Goal: Task Accomplishment & Management: Manage account settings

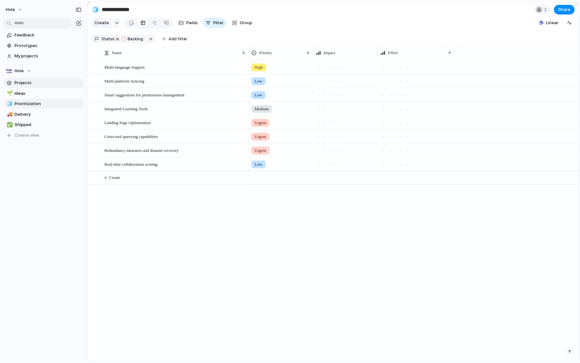
click at [52, 83] on span "Projects" at bounding box center [47, 83] width 67 height 6
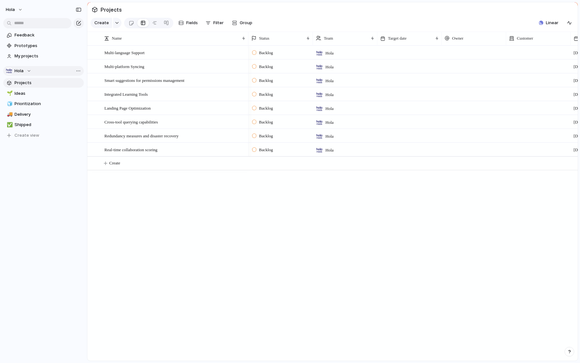
click at [18, 71] on span "Hola" at bounding box center [18, 71] width 9 height 6
click at [29, 97] on li "Hola" at bounding box center [33, 96] width 52 height 11
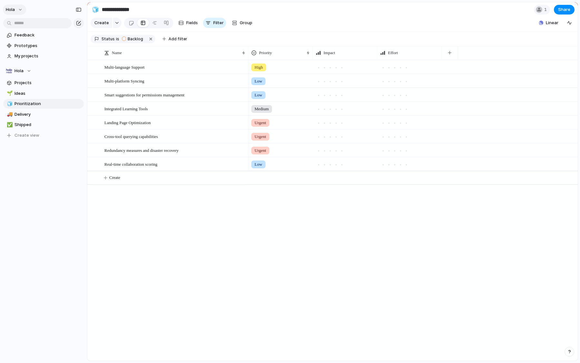
click at [17, 8] on button "Hola" at bounding box center [14, 10] width 23 height 10
click at [28, 22] on span "Settings" at bounding box center [24, 24] width 18 height 6
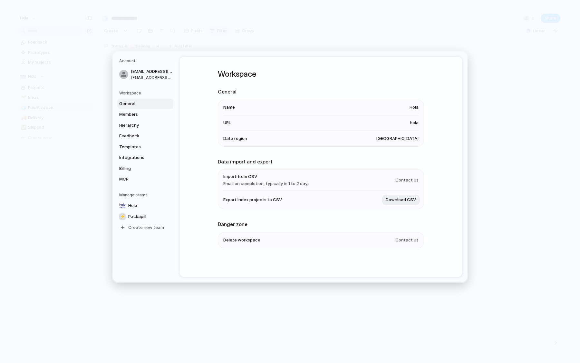
click at [310, 106] on li "Name [PERSON_NAME]" at bounding box center [320, 107] width 195 height 15
click at [411, 109] on span "Hola" at bounding box center [413, 107] width 9 height 6
click at [137, 203] on link "Hola" at bounding box center [145, 205] width 56 height 10
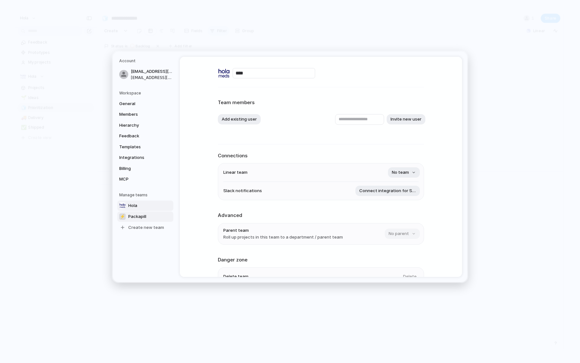
click at [137, 217] on span "Packapill" at bounding box center [137, 216] width 18 height 6
click at [139, 205] on link "Hola" at bounding box center [145, 205] width 56 height 10
type input "****"
click at [397, 170] on span "No team" at bounding box center [400, 172] width 17 height 6
click at [210, 122] on div "⚡ Packapill" at bounding box center [290, 181] width 580 height 363
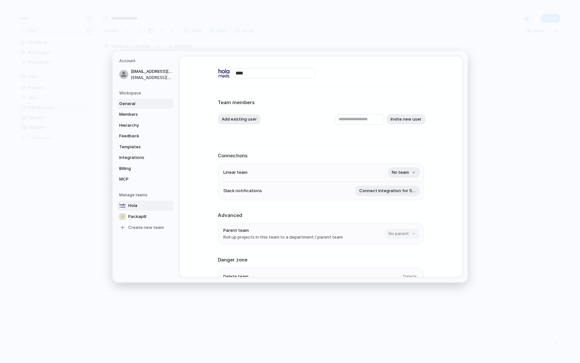
click at [141, 102] on span "General" at bounding box center [139, 103] width 41 height 6
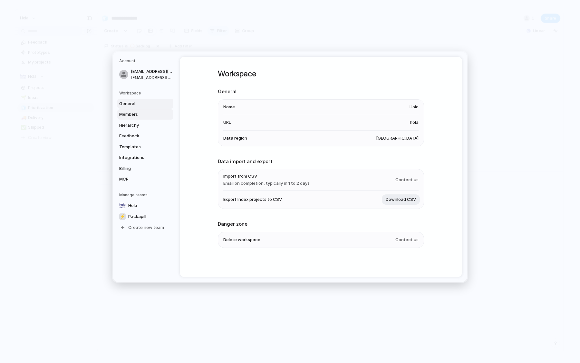
click at [134, 115] on span "Members" at bounding box center [139, 114] width 41 height 6
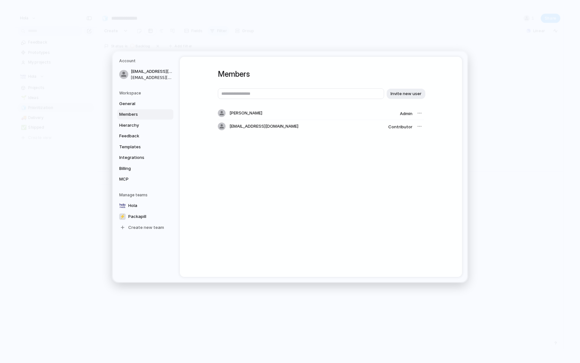
click at [420, 113] on div at bounding box center [419, 113] width 9 height 9
click at [418, 127] on div at bounding box center [419, 126] width 9 height 9
click at [124, 123] on span "Hierarchy" at bounding box center [139, 125] width 41 height 6
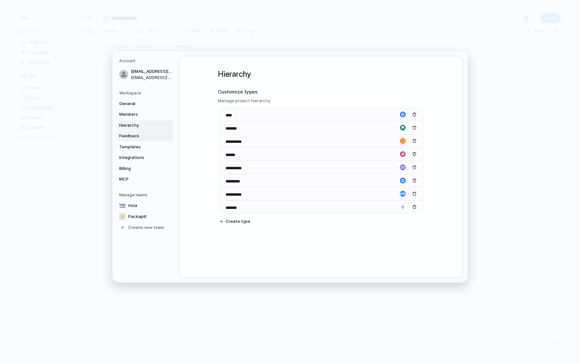
click at [123, 136] on span "Feedback" at bounding box center [139, 136] width 41 height 6
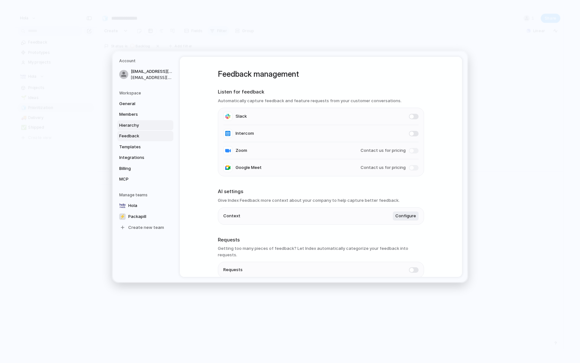
click at [125, 128] on link "Hierarchy" at bounding box center [145, 125] width 56 height 10
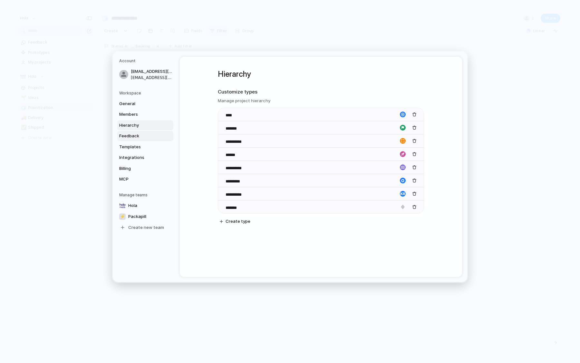
click at [127, 139] on link "Feedback" at bounding box center [145, 136] width 56 height 10
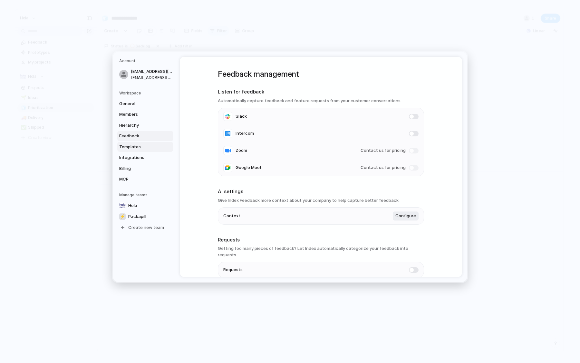
click at [127, 142] on link "Templates" at bounding box center [145, 147] width 56 height 10
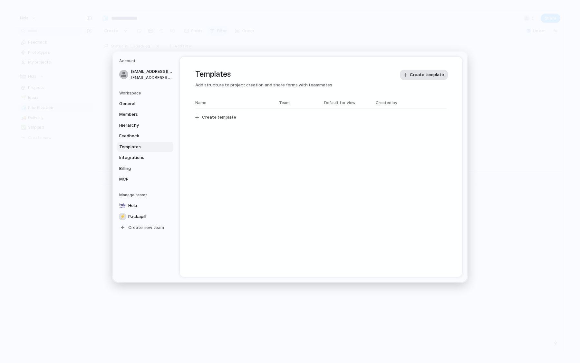
click at [421, 74] on span "Create template" at bounding box center [427, 75] width 34 height 6
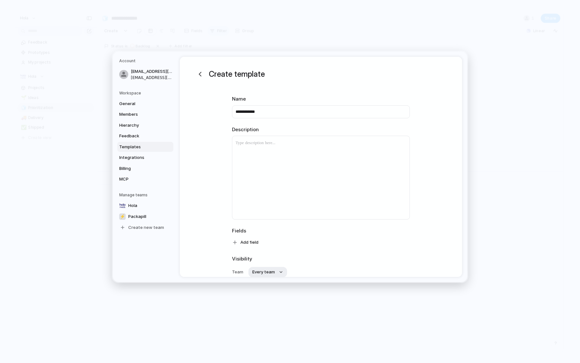
type input "**********"
type input "*"
type input "**********"
click at [338, 146] on p at bounding box center [320, 143] width 177 height 8
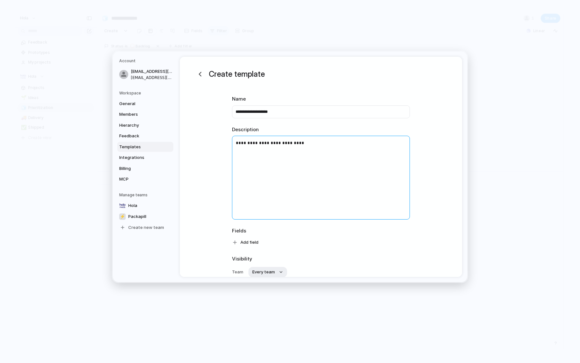
click at [315, 171] on div "**********" at bounding box center [320, 177] width 177 height 83
click at [316, 149] on div "**********" at bounding box center [320, 177] width 177 height 83
click at [303, 154] on p "**********" at bounding box center [320, 155] width 177 height 8
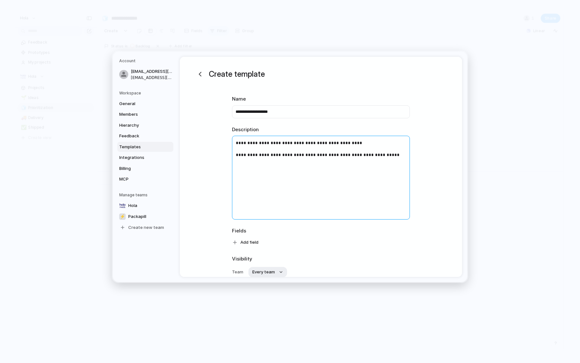
click at [317, 156] on p "**********" at bounding box center [320, 155] width 177 height 8
click at [375, 155] on p "**********" at bounding box center [320, 155] width 177 height 8
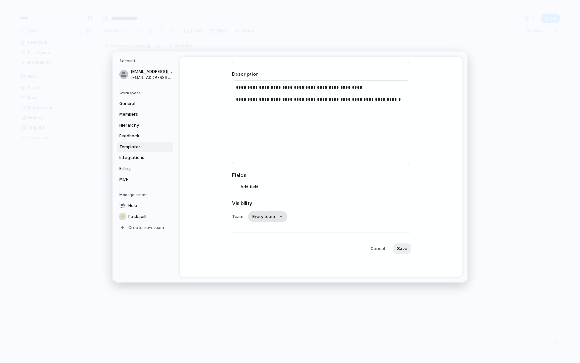
click at [278, 214] on button "Every team" at bounding box center [267, 216] width 39 height 10
click at [321, 166] on div "Every team Hola ⚡ Packapill" at bounding box center [290, 181] width 580 height 363
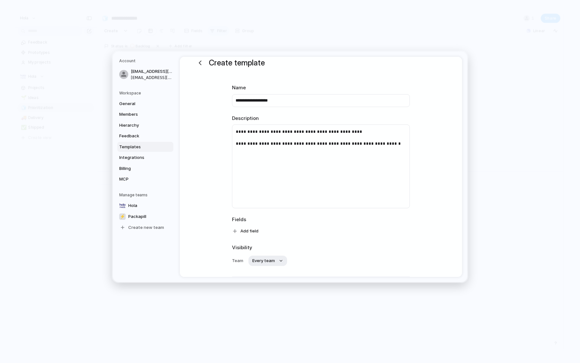
scroll to position [0, 0]
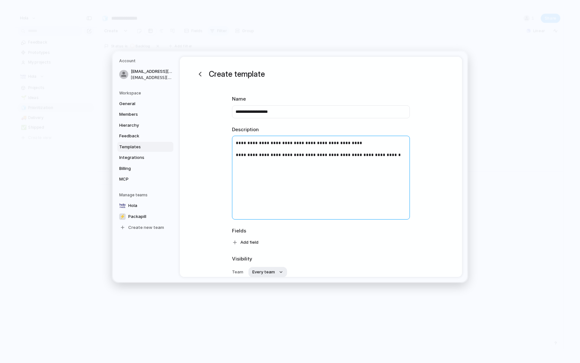
click at [381, 150] on div "**********" at bounding box center [320, 177] width 177 height 83
click at [371, 156] on p "**********" at bounding box center [320, 155] width 177 height 8
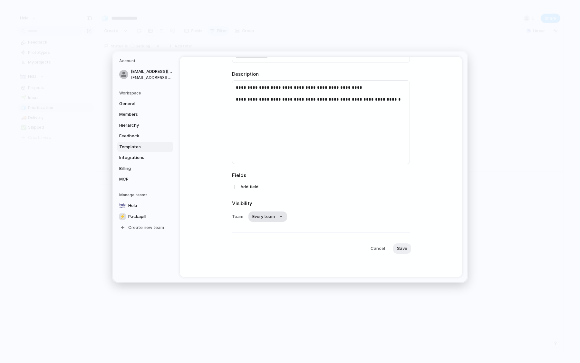
click at [267, 219] on span "Every team" at bounding box center [263, 216] width 23 height 6
click at [279, 193] on div "Every team Hola ⚡ Packapill" at bounding box center [290, 181] width 580 height 363
click at [257, 191] on button "Add field" at bounding box center [245, 187] width 35 height 10
click at [269, 213] on li "Customer" at bounding box center [259, 214] width 52 height 10
click at [264, 184] on div "Customer" at bounding box center [278, 186] width 77 height 8
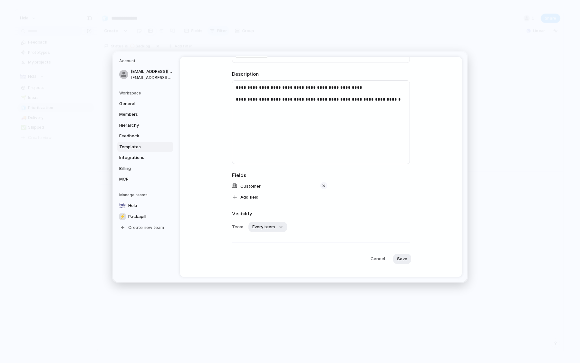
click at [324, 183] on div "button" at bounding box center [323, 185] width 5 height 5
click at [243, 190] on button "Add field" at bounding box center [245, 187] width 35 height 10
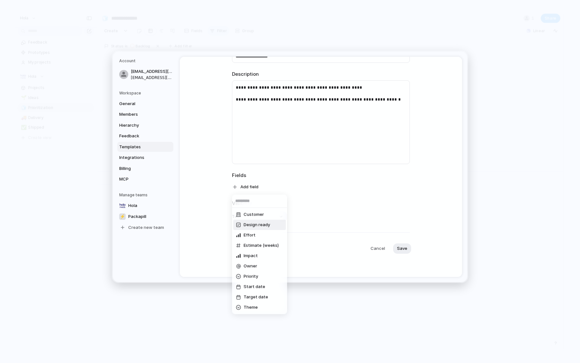
click at [261, 226] on span "Design ready" at bounding box center [256, 225] width 26 height 6
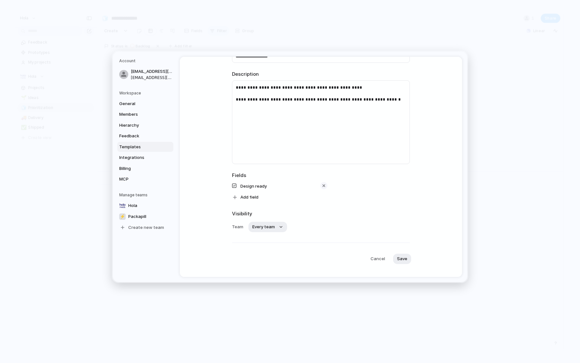
click at [321, 186] on div "button" at bounding box center [323, 185] width 5 height 5
click at [245, 187] on span "Add field" at bounding box center [249, 187] width 18 height 6
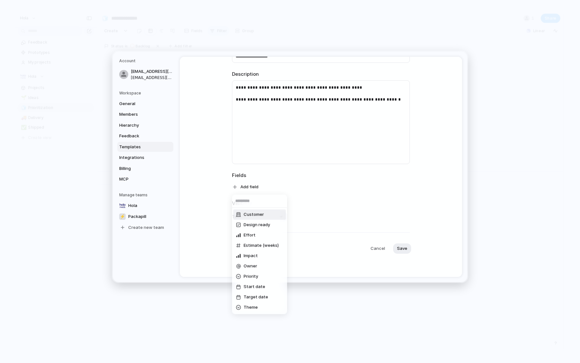
click at [247, 210] on li "Customer" at bounding box center [259, 214] width 52 height 10
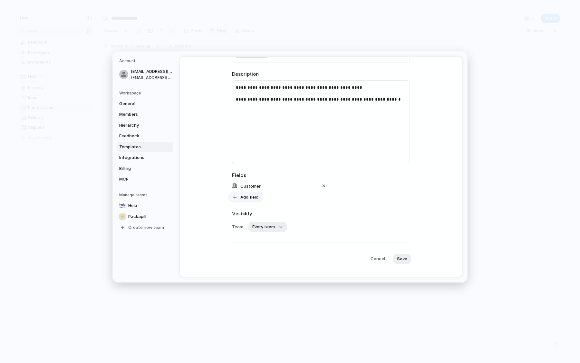
click at [245, 197] on span "Add field" at bounding box center [249, 197] width 18 height 6
click at [253, 236] on span "Effort" at bounding box center [249, 235] width 12 height 6
click at [247, 211] on button "Add field" at bounding box center [245, 207] width 35 height 10
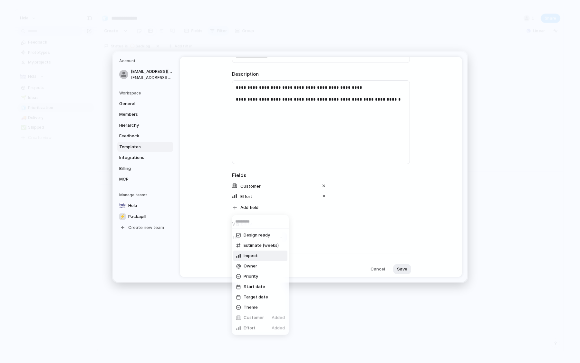
click at [248, 260] on li "Impact" at bounding box center [260, 255] width 54 height 10
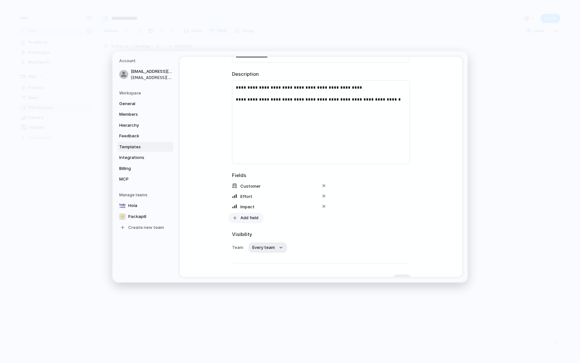
click at [245, 218] on span "Add field" at bounding box center [249, 217] width 18 height 6
click at [250, 256] on span "Estimate (weeks)" at bounding box center [260, 255] width 35 height 6
click at [245, 230] on span "Add field" at bounding box center [249, 228] width 18 height 6
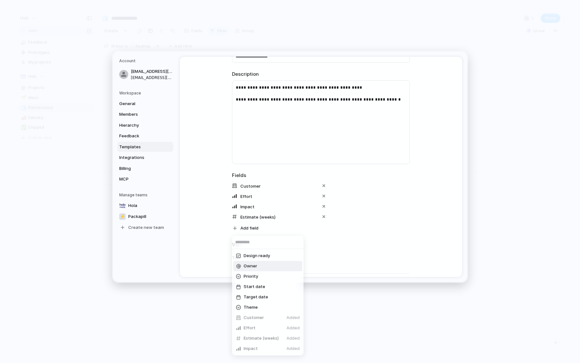
click at [251, 265] on span "Owner" at bounding box center [250, 266] width 14 height 6
click at [247, 240] on span "Add field" at bounding box center [249, 238] width 18 height 6
click at [252, 272] on span "Priority" at bounding box center [250, 271] width 14 height 6
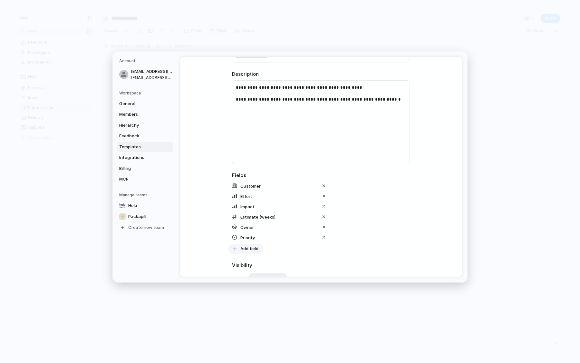
click at [248, 244] on button "Add field" at bounding box center [245, 248] width 35 height 10
click at [246, 289] on span "Theme" at bounding box center [250, 292] width 14 height 6
drag, startPoint x: 291, startPoint y: 250, endPoint x: 291, endPoint y: 210, distance: 39.3
click at [291, 210] on div "Customer Effort Impact Estimate (weeks) Owner Priority Theme Add field" at bounding box center [321, 223] width 178 height 82
click at [323, 186] on div "button" at bounding box center [323, 185] width 5 height 5
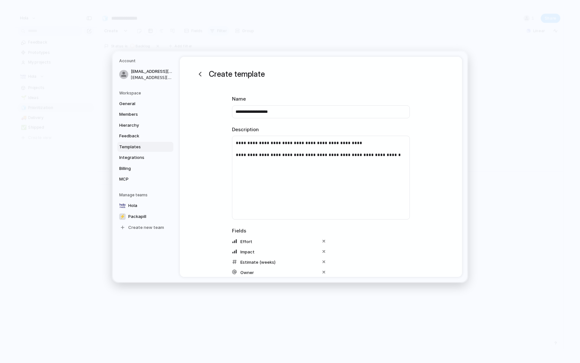
scroll to position [117, 0]
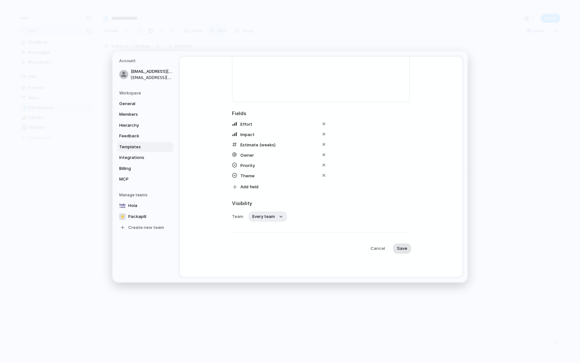
click at [398, 245] on span "Save" at bounding box center [402, 248] width 10 height 6
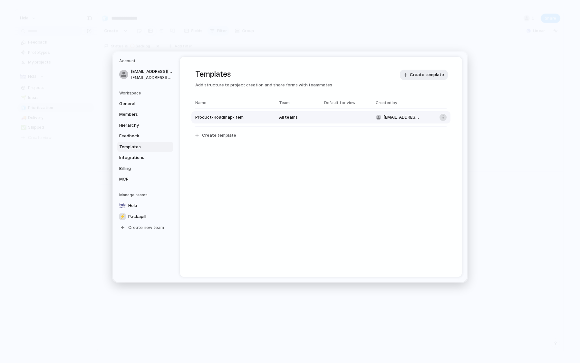
click at [442, 120] on button "button" at bounding box center [442, 117] width 7 height 7
click at [404, 144] on div "Delete template" at bounding box center [290, 181] width 580 height 363
click at [137, 156] on span "Integrations" at bounding box center [139, 157] width 41 height 6
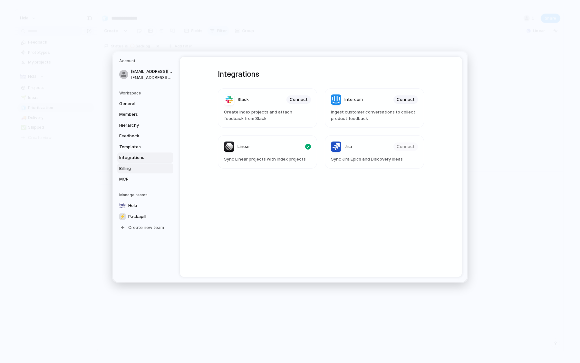
click at [135, 165] on span "Billing" at bounding box center [139, 168] width 41 height 6
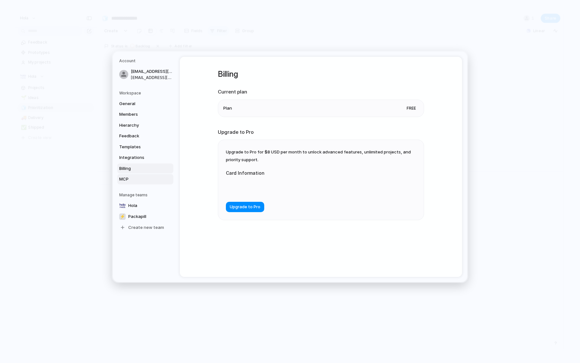
click at [133, 177] on span "MCP" at bounding box center [139, 179] width 41 height 6
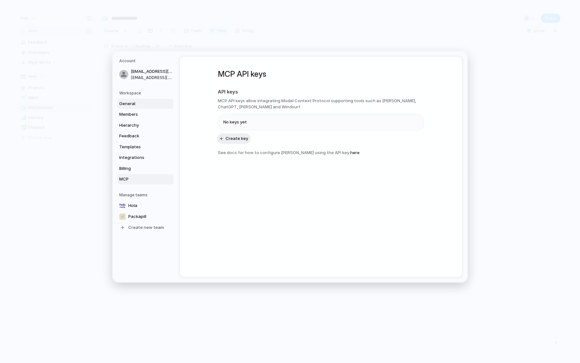
click at [142, 108] on link "General" at bounding box center [145, 104] width 56 height 10
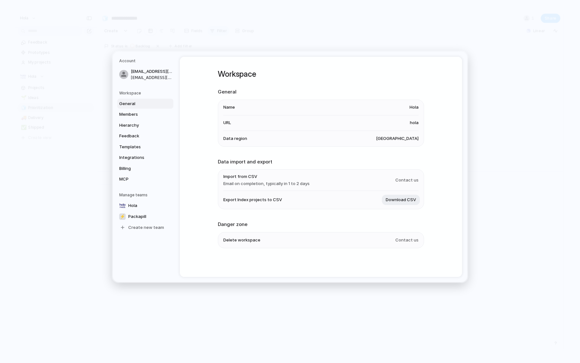
scroll to position [1, 0]
click at [402, 135] on span "[GEOGRAPHIC_DATA]" at bounding box center [397, 138] width 42 height 6
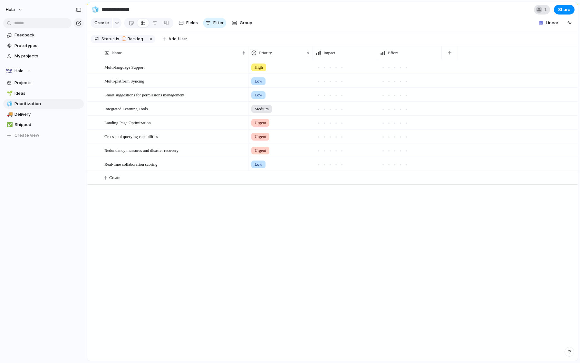
click at [539, 13] on div at bounding box center [538, 9] width 6 height 6
click at [484, 17] on div "Seen by [PERSON_NAME]" at bounding box center [290, 181] width 580 height 363
click at [38, 83] on span "Projects" at bounding box center [47, 83] width 67 height 6
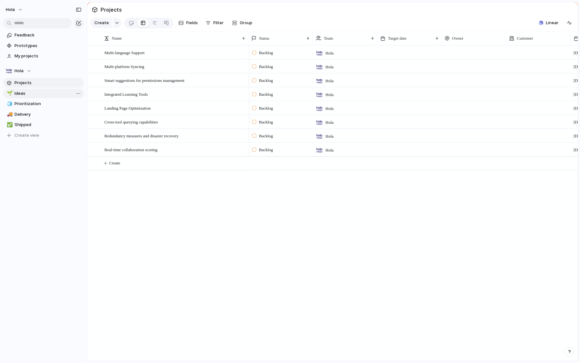
click at [29, 97] on link "🌱 Ideas" at bounding box center [43, 94] width 80 height 10
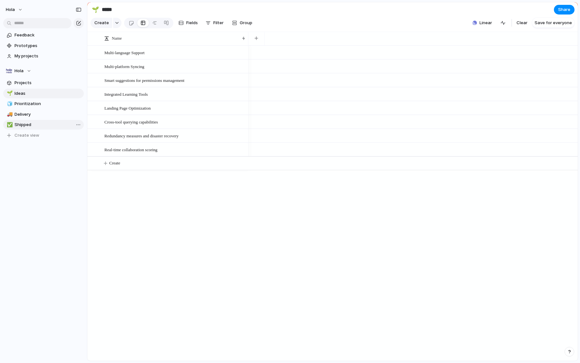
click at [28, 123] on span "Shipped" at bounding box center [47, 124] width 67 height 6
type input "*******"
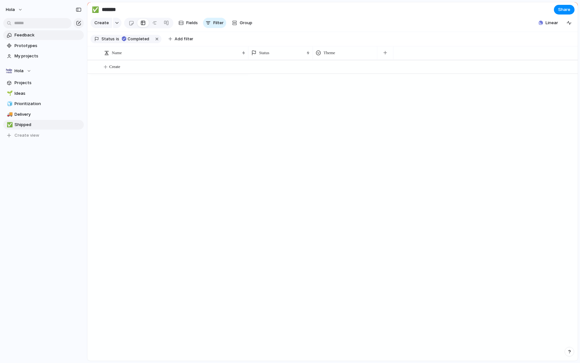
click at [30, 37] on span "Feedback" at bounding box center [47, 35] width 67 height 6
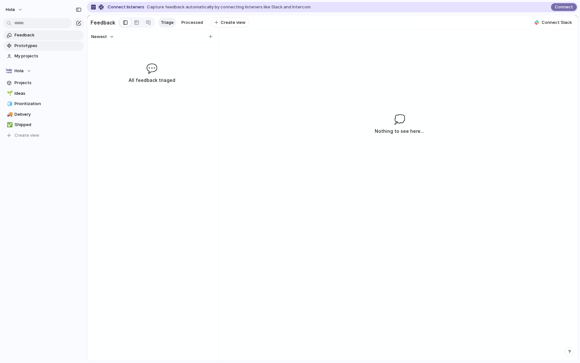
click at [31, 49] on span "Prototypes" at bounding box center [47, 45] width 67 height 6
click at [39, 58] on span "My projects" at bounding box center [47, 56] width 67 height 6
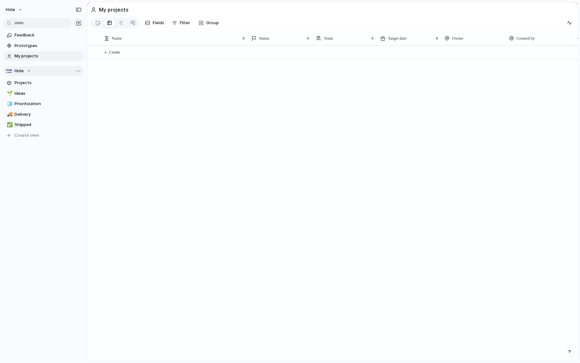
click at [22, 73] on span "Hola" at bounding box center [18, 71] width 9 height 6
click at [31, 184] on div "Hola ⚡ Packapill Create new team" at bounding box center [290, 181] width 580 height 363
click at [28, 87] on link "Projects" at bounding box center [43, 83] width 80 height 10
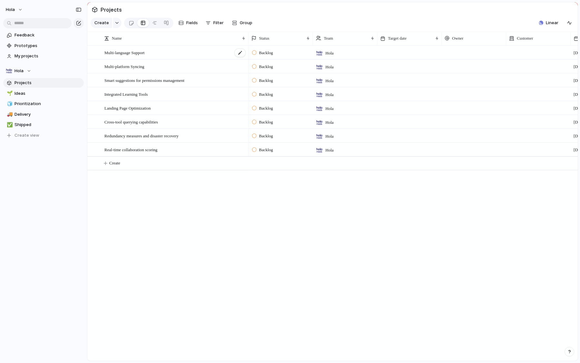
click at [140, 53] on span "Multi-language Support" at bounding box center [124, 52] width 40 height 7
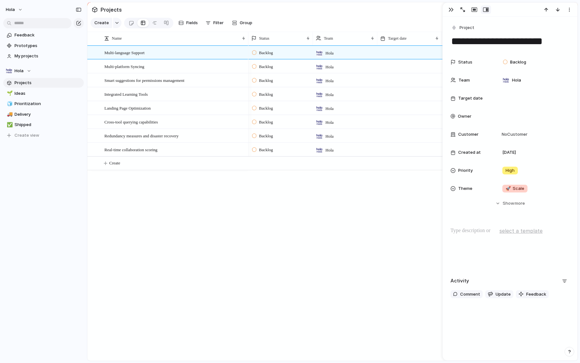
click at [367, 248] on div "Backlog Hola [DATE] Backlog Hola [DATE] Backlog Hola [DATE] Backlog Hola [DATE]…" at bounding box center [412, 202] width 329 height 315
click at [453, 9] on button "button" at bounding box center [451, 9] width 10 height 8
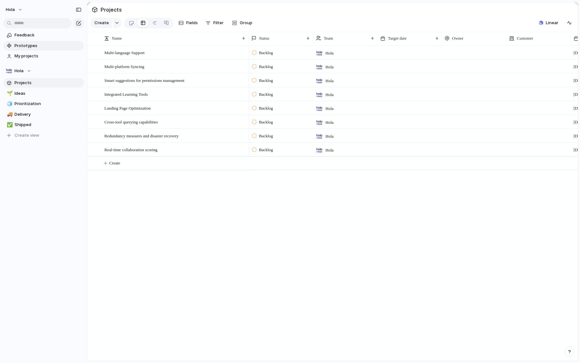
click at [27, 48] on span "Prototypes" at bounding box center [47, 45] width 67 height 6
click at [43, 123] on span "Shipped" at bounding box center [47, 124] width 67 height 6
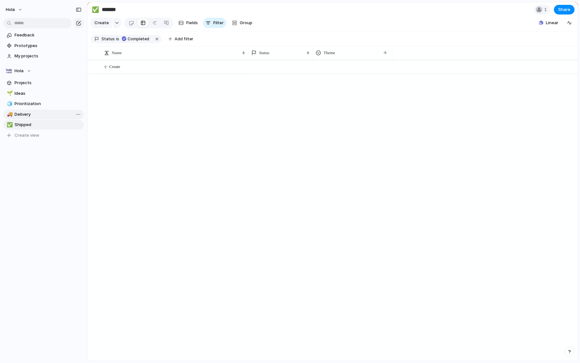
click at [36, 113] on span "Delivery" at bounding box center [47, 114] width 67 height 6
click at [33, 104] on span "Prioritization" at bounding box center [47, 103] width 67 height 6
type input "**********"
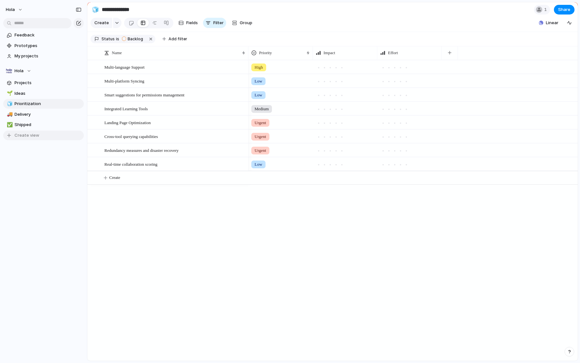
click at [38, 137] on span "Create view" at bounding box center [26, 135] width 25 height 6
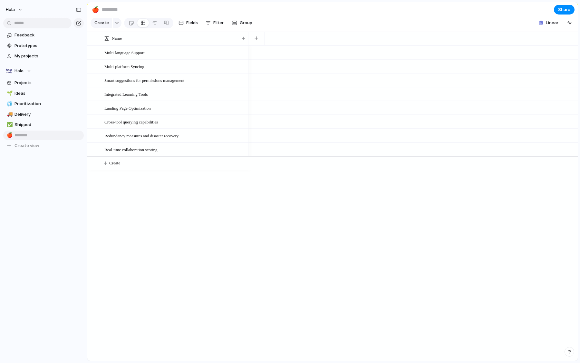
click at [139, 10] on input at bounding box center [138, 10] width 76 height 12
click at [117, 24] on button "button" at bounding box center [117, 23] width 8 height 10
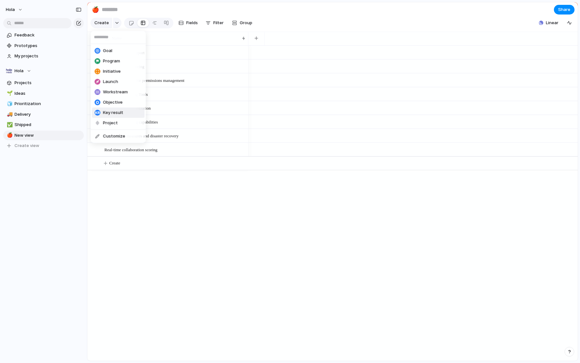
click at [133, 187] on div "Goal Program Initiative Launch Workstream Objective Key result Project Customize" at bounding box center [290, 181] width 580 height 363
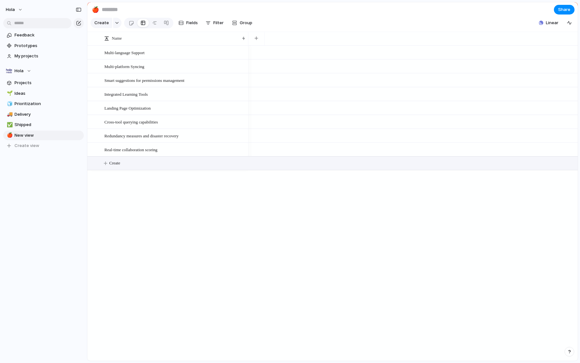
click at [119, 167] on button "Create" at bounding box center [341, 162] width 494 height 13
click at [546, 22] on span "Linear" at bounding box center [551, 23] width 13 height 6
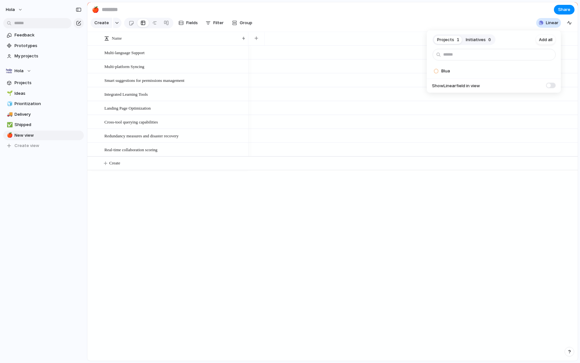
click at [476, 42] on span "Initiatives" at bounding box center [476, 39] width 20 height 6
click at [457, 40] on span "1" at bounding box center [458, 39] width 3 height 6
click at [452, 69] on div "Blua" at bounding box center [475, 71] width 92 height 13
click at [479, 35] on button "Initiatives 0" at bounding box center [478, 39] width 32 height 10
click at [371, 175] on div "Projects 1 Initiatives 0 Add all ✅️ In sync with Linear Show Linear field in vi…" at bounding box center [290, 181] width 580 height 363
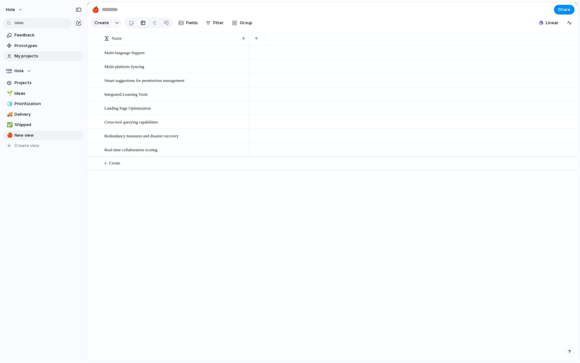
click at [50, 58] on span "My projects" at bounding box center [47, 56] width 67 height 6
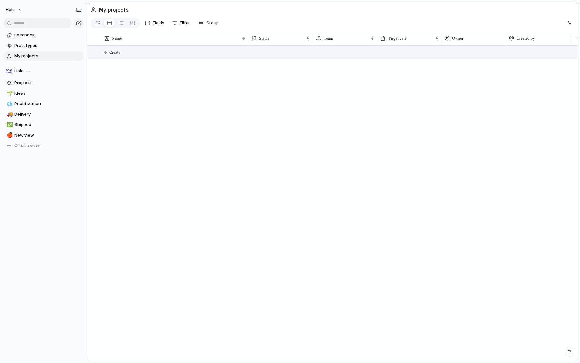
click at [104, 59] on button "Create" at bounding box center [341, 52] width 494 height 13
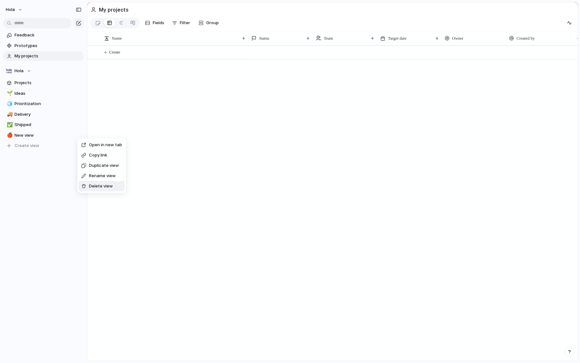
click at [96, 185] on span "Delete view" at bounding box center [101, 186] width 24 height 6
click at [158, 98] on div "Create" at bounding box center [332, 202] width 490 height 315
click at [20, 6] on button "Hola" at bounding box center [14, 10] width 23 height 10
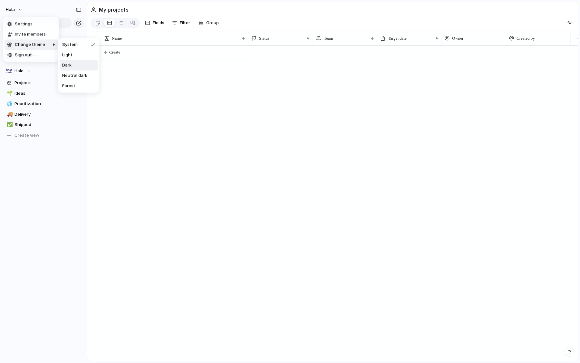
click at [72, 66] on li "Dark" at bounding box center [79, 65] width 38 height 10
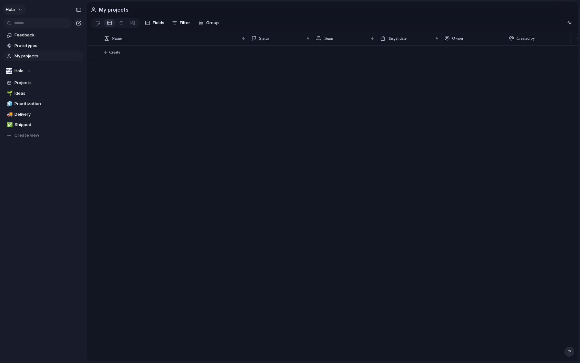
click at [21, 9] on button "Hola" at bounding box center [14, 10] width 23 height 10
click at [74, 72] on li "Neutral dark" at bounding box center [79, 76] width 38 height 10
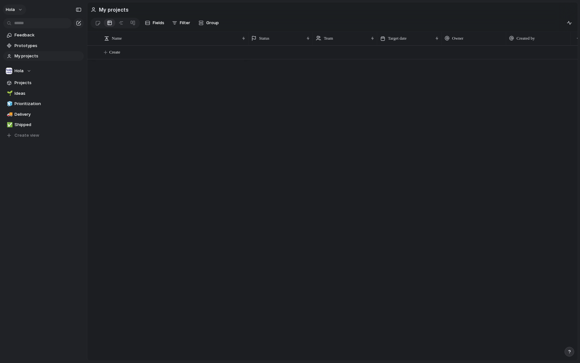
click at [19, 8] on button "Hola" at bounding box center [14, 10] width 23 height 10
click at [19, 11] on div "Settings Invite members Change theme Sign out" at bounding box center [290, 181] width 580 height 363
click at [79, 26] on button "button" at bounding box center [78, 23] width 10 height 10
click at [24, 84] on span "Projects" at bounding box center [47, 83] width 67 height 6
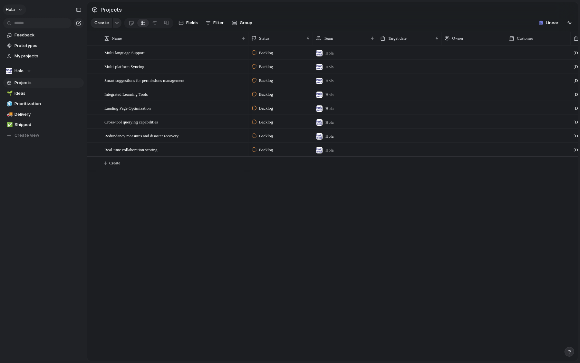
click at [18, 10] on button "Hola" at bounding box center [14, 10] width 23 height 10
click at [27, 24] on span "Settings" at bounding box center [24, 24] width 18 height 6
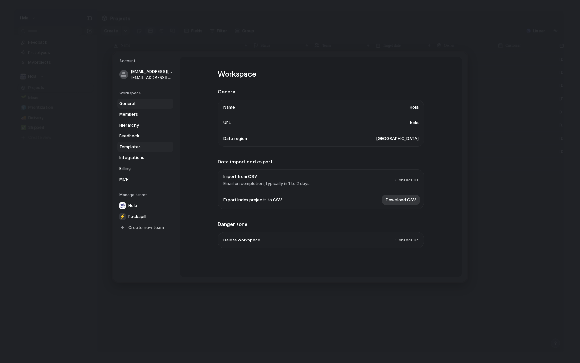
click at [137, 145] on span "Templates" at bounding box center [139, 147] width 41 height 6
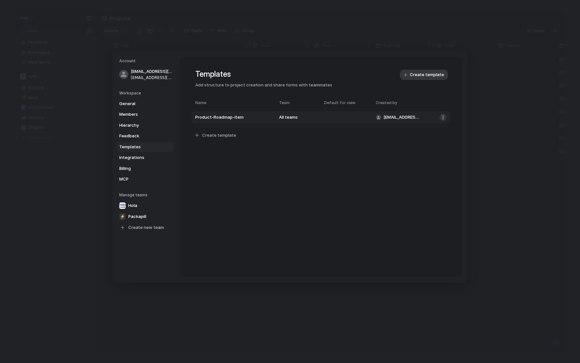
click at [440, 116] on button "button" at bounding box center [442, 117] width 7 height 7
click at [425, 133] on span "Delete template" at bounding box center [427, 130] width 33 height 6
click at [132, 161] on link "Integrations" at bounding box center [145, 157] width 56 height 10
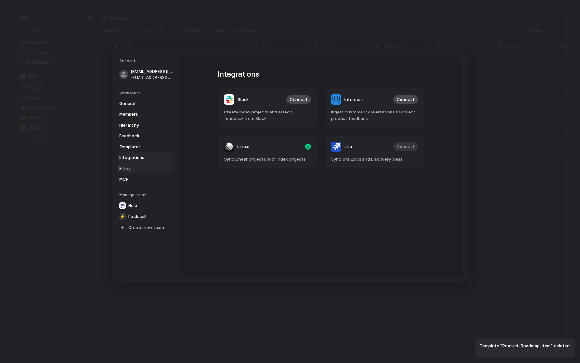
click at [129, 167] on span "Billing" at bounding box center [139, 168] width 41 height 6
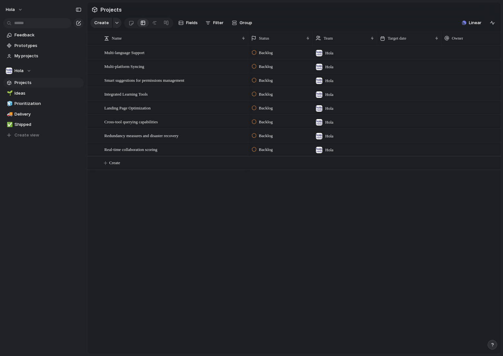
click at [123, 300] on div "Multi-language Support Multi-platform Syncing Smart suggestions for permissions…" at bounding box center [293, 199] width 413 height 308
click at [135, 216] on div "Multi-language Support Multi-platform Syncing Smart suggestions for permissions…" at bounding box center [293, 199] width 413 height 308
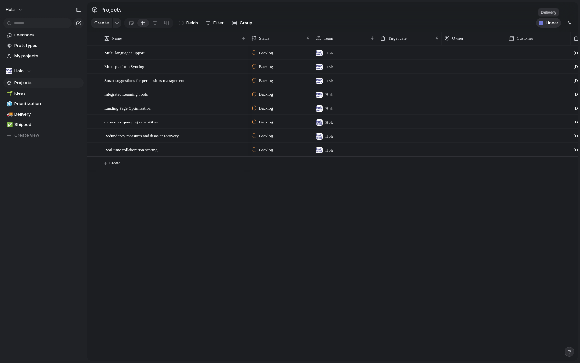
click at [549, 25] on span "Linear" at bounding box center [551, 23] width 13 height 6
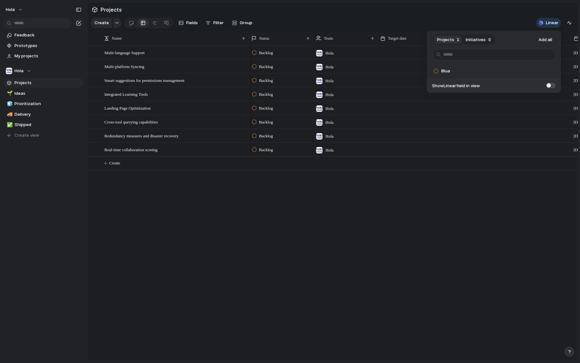
click at [476, 42] on span "Initiatives" at bounding box center [476, 39] width 20 height 6
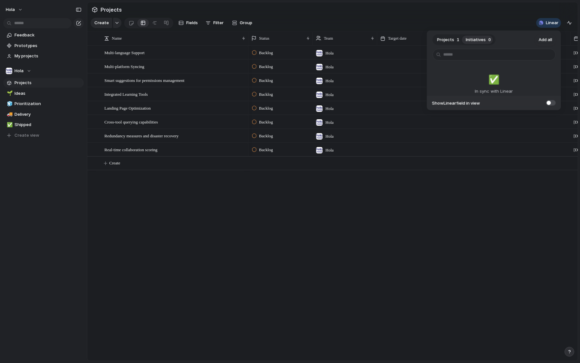
click at [447, 42] on span "Projects" at bounding box center [445, 39] width 17 height 6
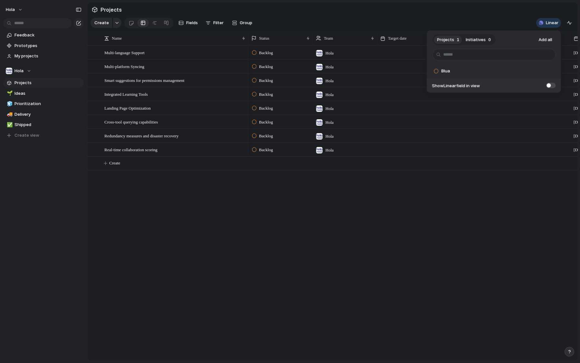
click at [474, 40] on span "Initiatives" at bounding box center [476, 39] width 20 height 6
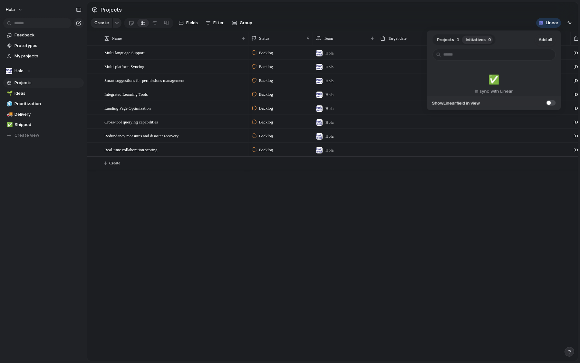
click at [455, 39] on button "Projects 1" at bounding box center [448, 39] width 29 height 10
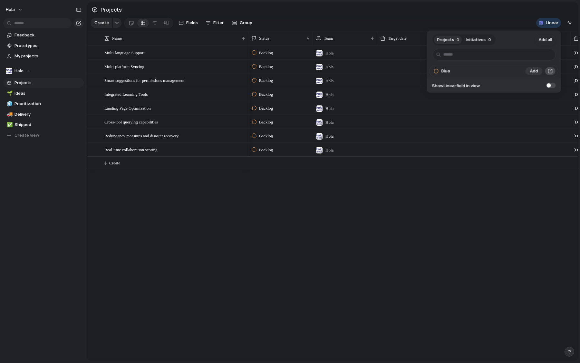
click at [551, 71] on button "button" at bounding box center [549, 71] width 7 height 8
click at [170, 242] on div "Projects 1 Initiatives 0 Add all Blua Add Show Linear field in view" at bounding box center [290, 181] width 580 height 363
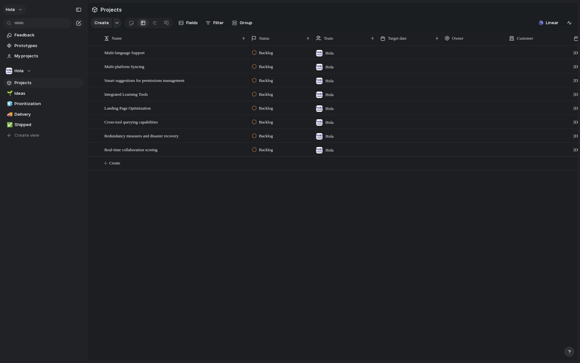
click at [15, 12] on button "Hola" at bounding box center [14, 10] width 23 height 10
click at [60, 201] on div "Settings Invite members Change theme Sign out" at bounding box center [290, 181] width 580 height 363
click at [24, 126] on span "Shipped" at bounding box center [47, 124] width 67 height 6
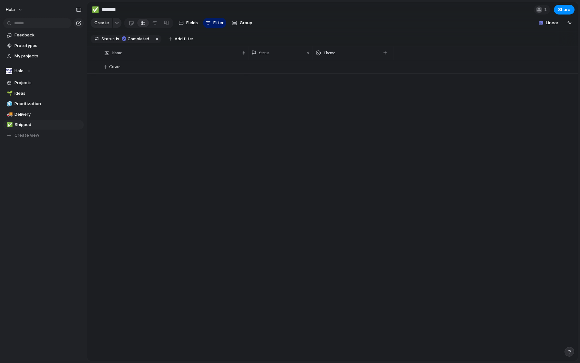
click at [104, 28] on div "Create Fields Filter Group Zoom Collapse" at bounding box center [172, 22] width 165 height 13
click at [104, 22] on span "Create" at bounding box center [101, 23] width 14 height 6
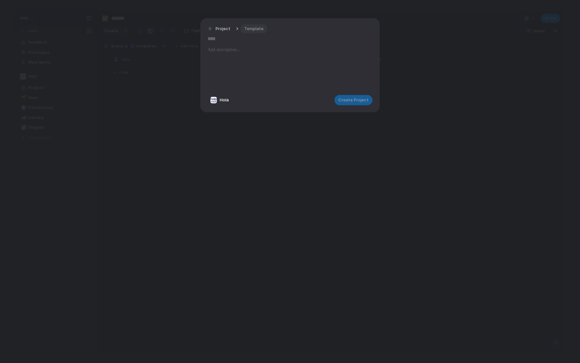
click at [253, 31] on span "Template" at bounding box center [253, 28] width 19 height 6
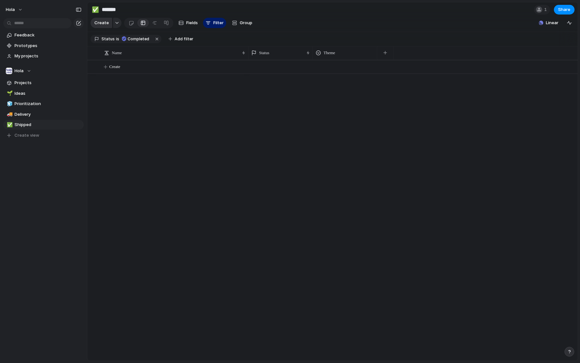
click at [107, 26] on span "Create" at bounding box center [101, 23] width 14 height 6
click at [29, 84] on span "Projects" at bounding box center [47, 83] width 67 height 6
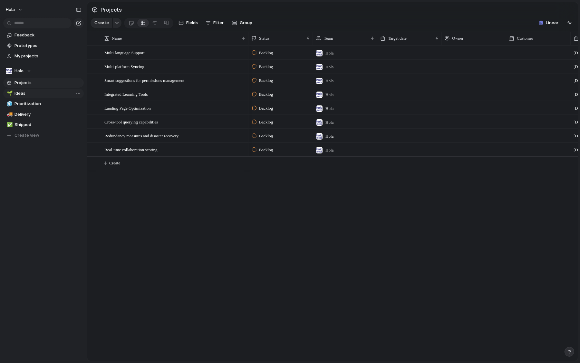
click at [27, 90] on span "Ideas" at bounding box center [47, 93] width 67 height 6
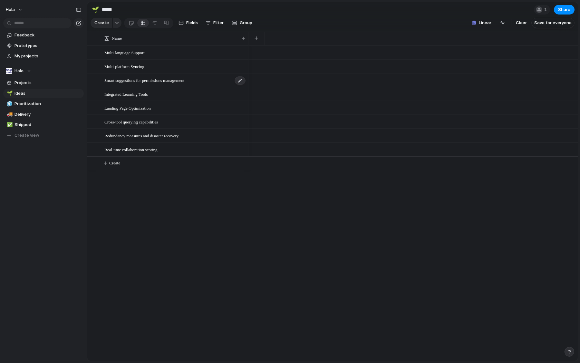
click at [150, 80] on span "Smart suggestions for permissions management" at bounding box center [144, 79] width 80 height 7
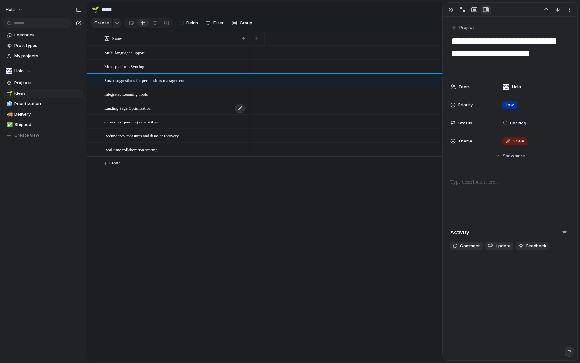
click at [151, 106] on span "Landing Page Optimization" at bounding box center [127, 107] width 46 height 7
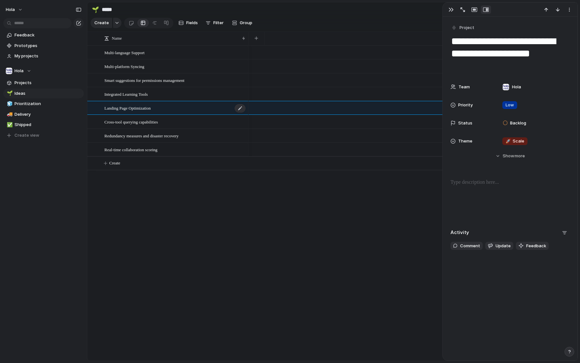
type textarea "**********"
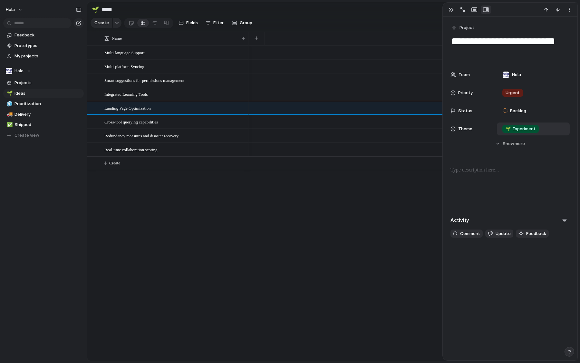
click at [517, 123] on div "🌱 Experiment" at bounding box center [532, 128] width 73 height 13
click at [516, 275] on div "🌱 Experiment 🔮 Magic 🔨 Infrastructure 🚀 Scale" at bounding box center [290, 181] width 580 height 363
click at [514, 77] on span "Hola" at bounding box center [516, 74] width 9 height 6
click at [476, 98] on div "Hola ⚡ Packapill" at bounding box center [290, 181] width 580 height 363
click at [514, 95] on span "Urgent" at bounding box center [512, 93] width 14 height 6
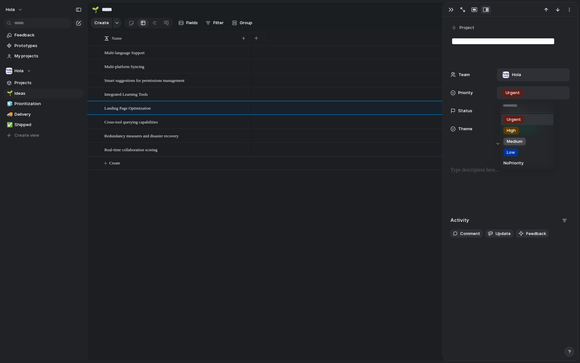
click at [469, 271] on div "Urgent High Medium Low No Priority" at bounding box center [290, 181] width 580 height 363
click at [283, 193] on div at bounding box center [412, 202] width 329 height 315
click at [206, 249] on div "Multi-language Support Multi-platform Syncing Smart suggestions for permissions…" at bounding box center [332, 202] width 490 height 315
click at [142, 240] on div "Multi-language Support Multi-platform Syncing Smart suggestions for permissions…" at bounding box center [332, 202] width 490 height 315
click at [165, 276] on div "Multi-language Support Multi-platform Syncing Smart suggestions for permissions…" at bounding box center [332, 202] width 490 height 315
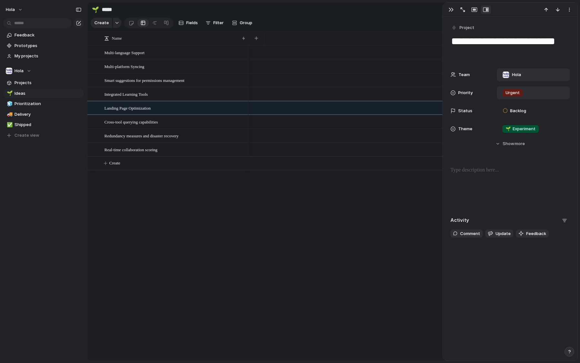
click at [165, 212] on div "Multi-language Support Multi-platform Syncing Smart suggestions for permissions…" at bounding box center [332, 202] width 490 height 315
